Goal: Information Seeking & Learning: Learn about a topic

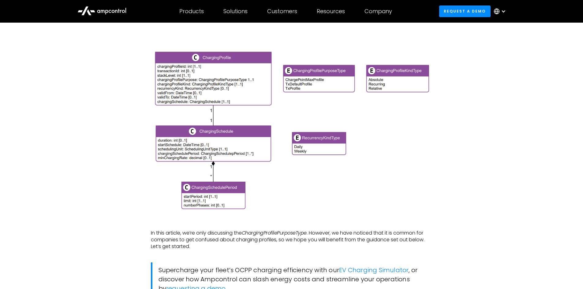
scroll to position [918, 0]
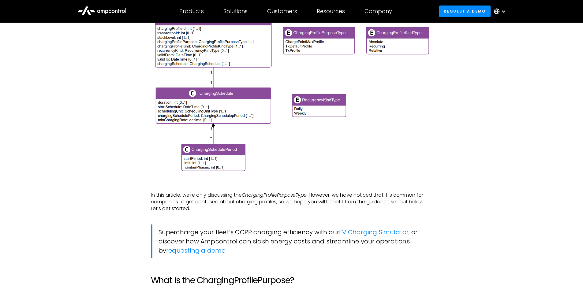
click at [292, 167] on img at bounding box center [292, 94] width 282 height 162
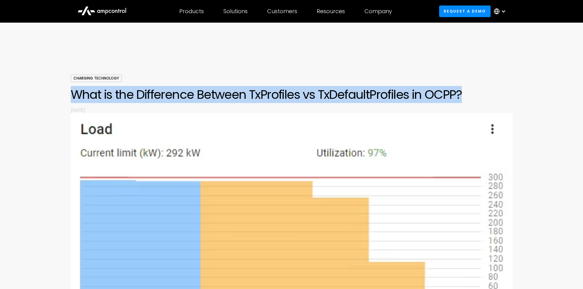
drag, startPoint x: 73, startPoint y: 94, endPoint x: 479, endPoint y: 99, distance: 406.9
click at [479, 99] on h1 "What is the Difference Between TxProfiles vs TxDefaultProfiles in OCPP?" at bounding box center [292, 94] width 442 height 15
copy h1 "What is the Difference Between TxProfiles vs TxDefaultProfiles in OCPP?"
